Goal: Task Accomplishment & Management: Manage account settings

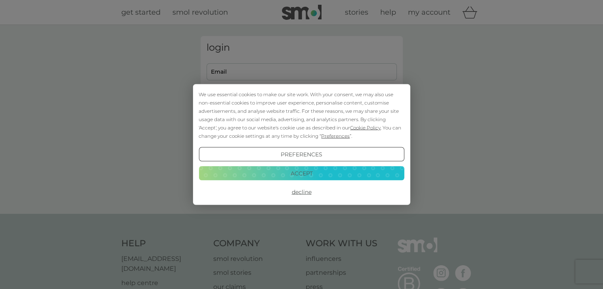
click at [313, 193] on button "Decline" at bounding box center [301, 192] width 205 height 14
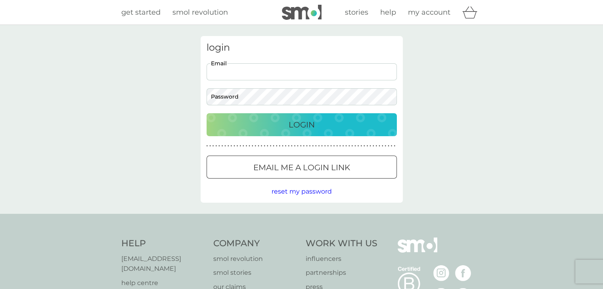
click at [268, 72] on input "Email" at bounding box center [302, 71] width 190 height 17
type input "[EMAIL_ADDRESS][DOMAIN_NAME]"
click at [320, 129] on div "Login" at bounding box center [301, 125] width 174 height 13
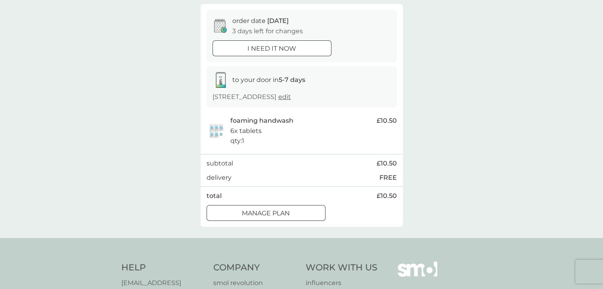
scroll to position [70, 0]
